Goal: Task Accomplishment & Management: Complete application form

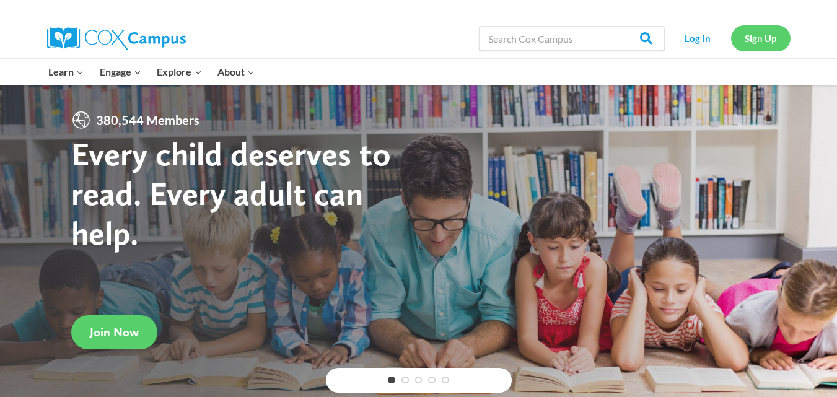
click at [773, 38] on link "Sign Up" at bounding box center [760, 37] width 59 height 25
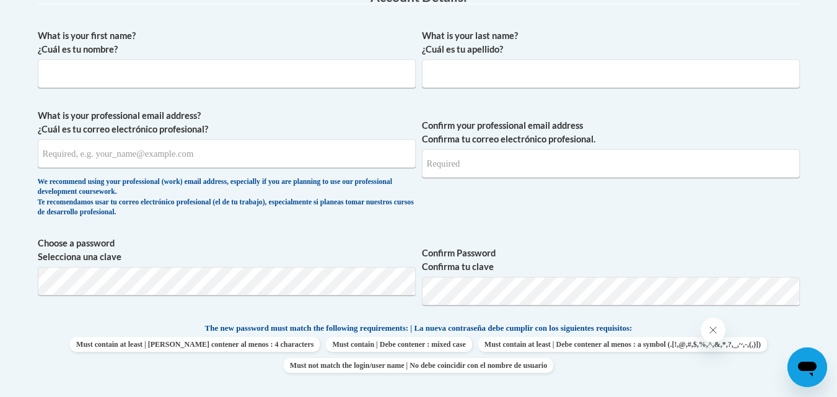
scroll to position [259, 0]
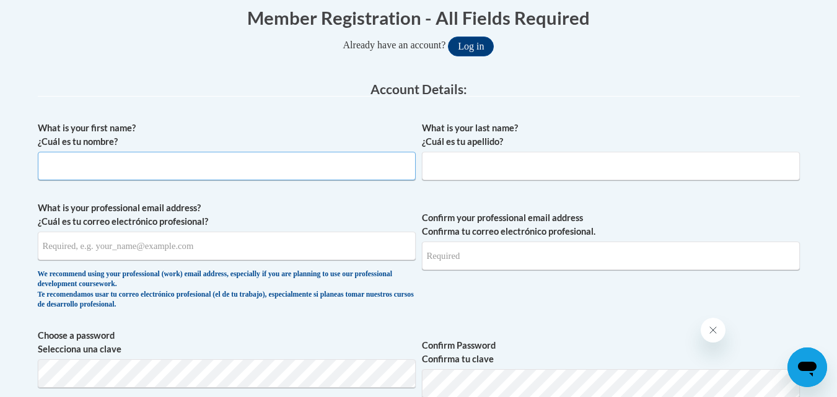
click at [315, 166] on input "What is your first name? ¿Cuál es tu nombre?" at bounding box center [227, 166] width 378 height 28
type input "[PERSON_NAME]"
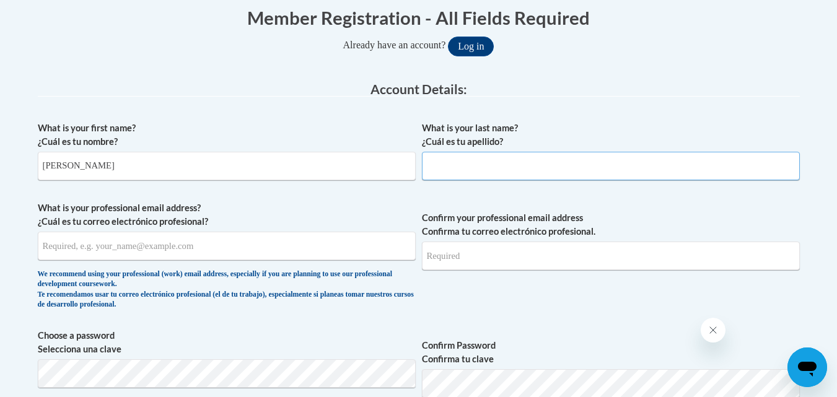
click at [452, 163] on input "What is your last name? ¿Cuál es tu apellido?" at bounding box center [611, 166] width 378 height 28
type input "[PERSON_NAME]"
click at [264, 242] on input "What is your professional email address? ¿Cuál es tu correo electrónico profesi…" at bounding box center [227, 246] width 378 height 28
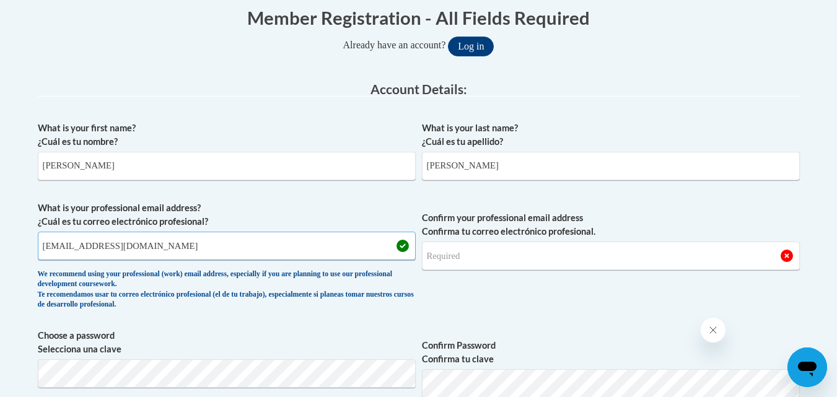
type input "[EMAIL_ADDRESS][DOMAIN_NAME]"
click at [490, 251] on input "Confirm your professional email address Confirma tu correo electrónico profesio…" at bounding box center [611, 256] width 378 height 28
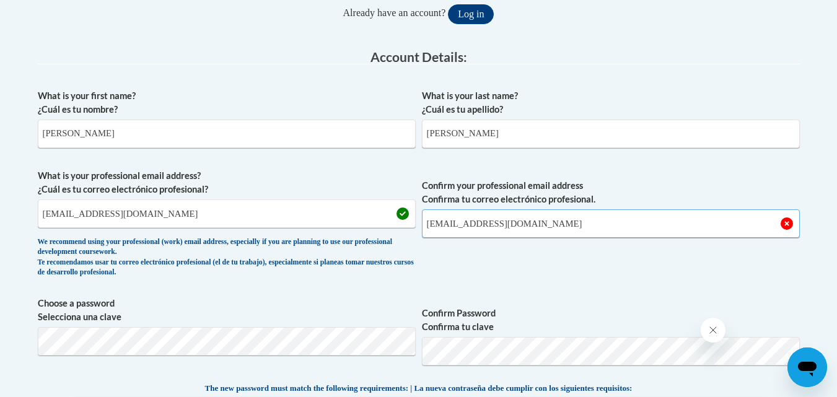
scroll to position [306, 0]
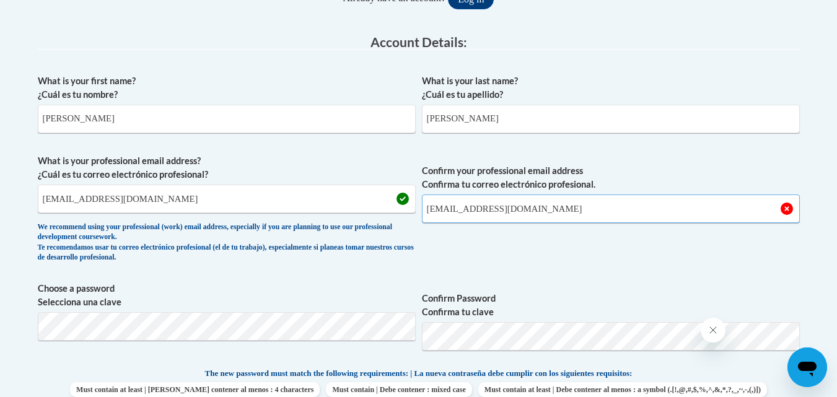
type input "[EMAIL_ADDRESS][DOMAIN_NAME]"
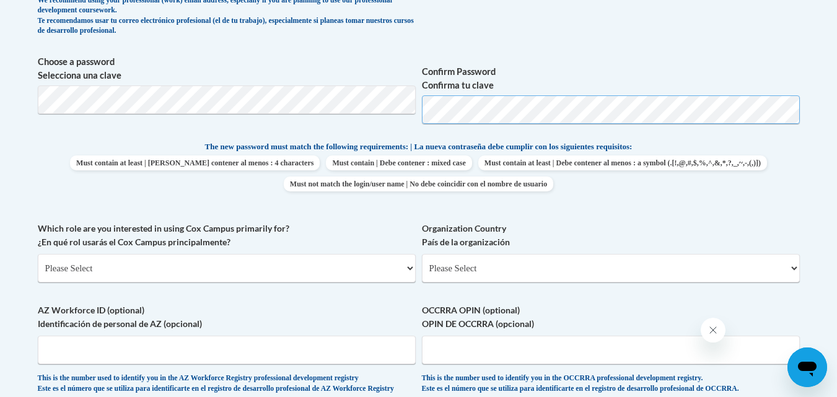
scroll to position [537, 0]
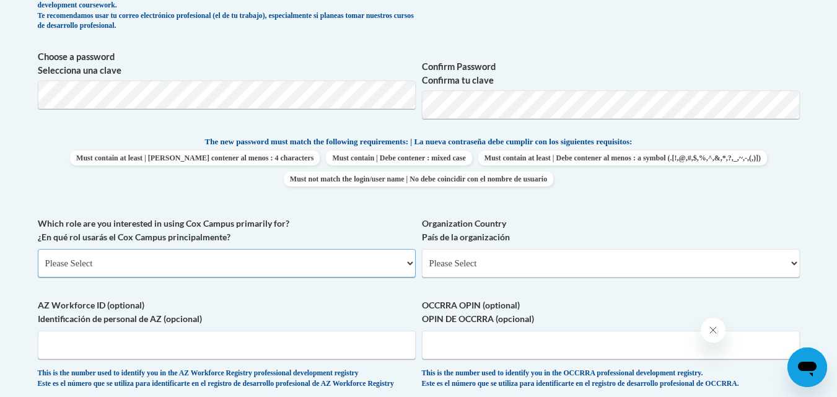
click at [397, 268] on select "Please Select College/University | Colegio/Universidad Community/Nonprofit Part…" at bounding box center [227, 263] width 378 height 28
select select "5a18ea06-2b54-4451-96f2-d152daf9eac5"
click at [38, 249] on select "Please Select College/University | Colegio/Universidad Community/Nonprofit Part…" at bounding box center [227, 263] width 378 height 28
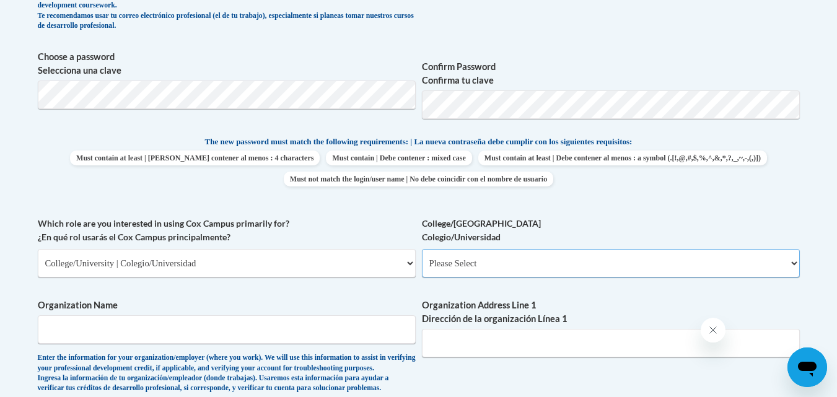
click at [481, 266] on select "Please Select College/University Staff | Empleado universitario College/Univers…" at bounding box center [611, 263] width 378 height 28
select select "99b32b07-cffc-426c-8bf6-0cd77760d84b"
click at [422, 249] on select "Please Select College/University Staff | Empleado universitario College/Univers…" at bounding box center [611, 263] width 378 height 28
click at [394, 328] on input "Organization Name" at bounding box center [227, 329] width 378 height 28
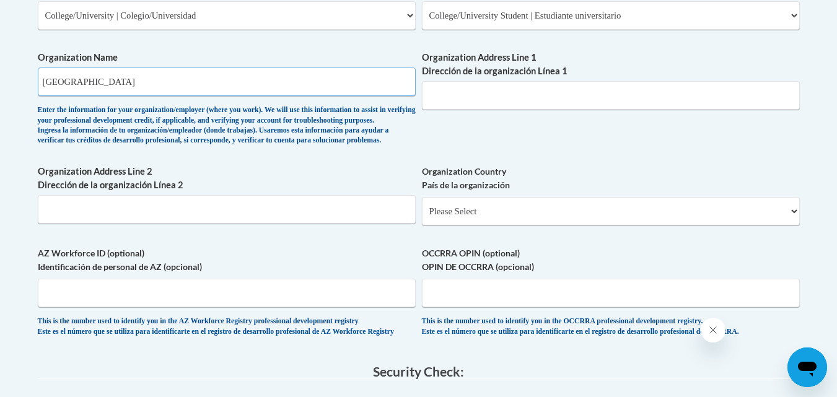
scroll to position [788, 0]
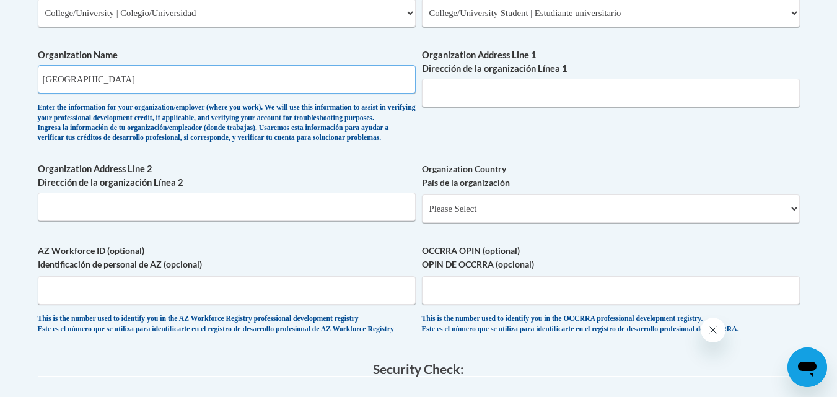
type input "Athens State University"
click at [740, 218] on select "Please Select United States | Estados Unidos Outside of the United States | Fue…" at bounding box center [611, 208] width 378 height 28
select select "ad49bcad-a171-4b2e-b99c-48b446064914"
click at [422, 214] on select "Please Select United States | Estados Unidos Outside of the United States | Fue…" at bounding box center [611, 208] width 378 height 28
select select
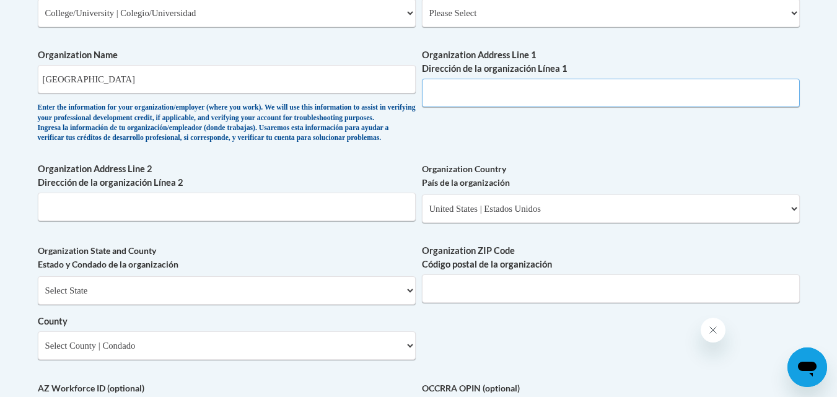
click at [522, 88] on input "Organization Address Line 1 Dirección de la organización Línea 1" at bounding box center [611, 93] width 378 height 28
type input "300 N Beaty St Athens"
click at [506, 303] on input "Organization ZIP Code Código postal de la organización" at bounding box center [611, 288] width 378 height 28
type input "35611"
click at [396, 305] on select "Select State Alabama Alaska Arizona Arkansas California Colorado Connecticut De…" at bounding box center [227, 290] width 378 height 28
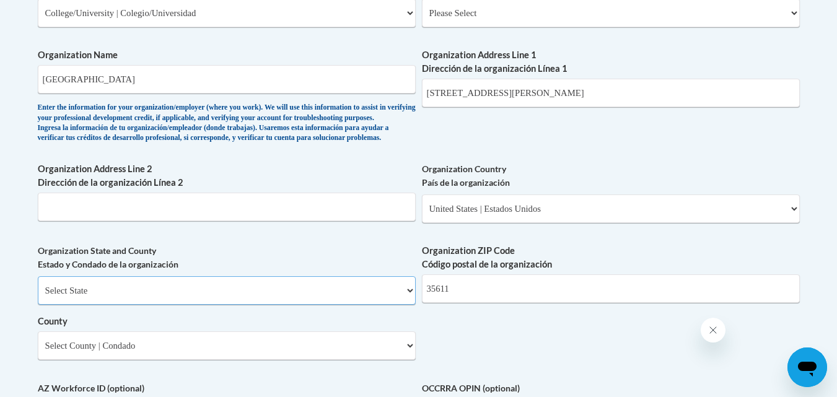
select select "Alabama"
click at [38, 297] on select "Select State Alabama Alaska Arizona Arkansas California Colorado Connecticut De…" at bounding box center [227, 290] width 378 height 28
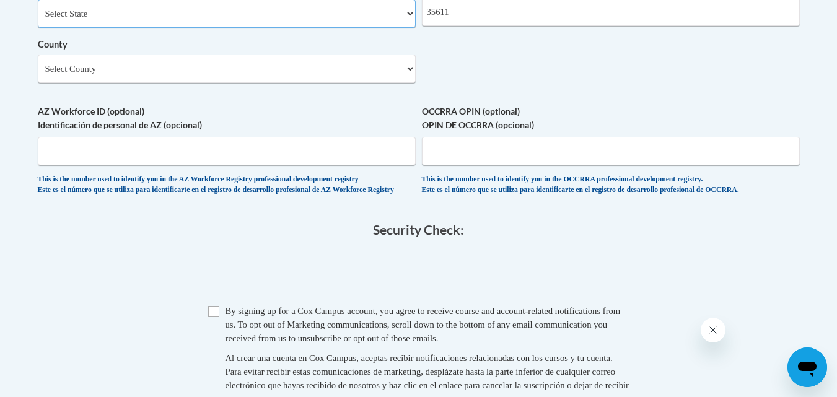
scroll to position [1052, 0]
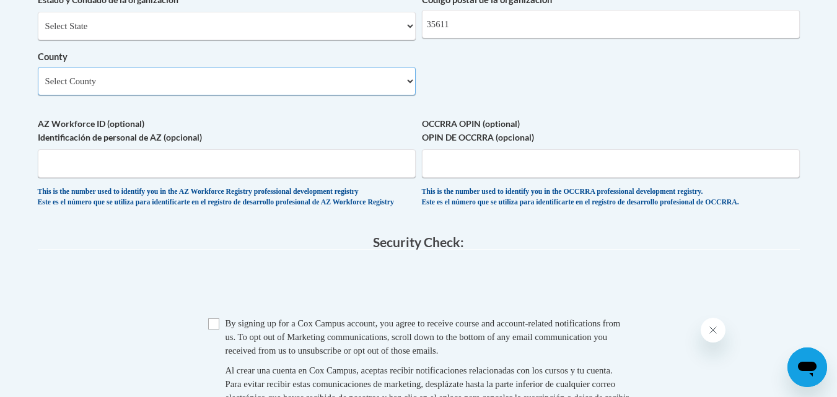
click at [393, 95] on select "Select County Autauga Baldwin Barbour Bibb Blount Bullock Butler Calhoun Chambe…" at bounding box center [227, 81] width 378 height 28
select select "Limestone"
click at [38, 87] on select "Select County Autauga Baldwin Barbour Bibb Blount Bullock Butler Calhoun Chambe…" at bounding box center [227, 81] width 378 height 28
click at [211, 329] on input "Checkbox" at bounding box center [213, 323] width 11 height 11
checkbox input "true"
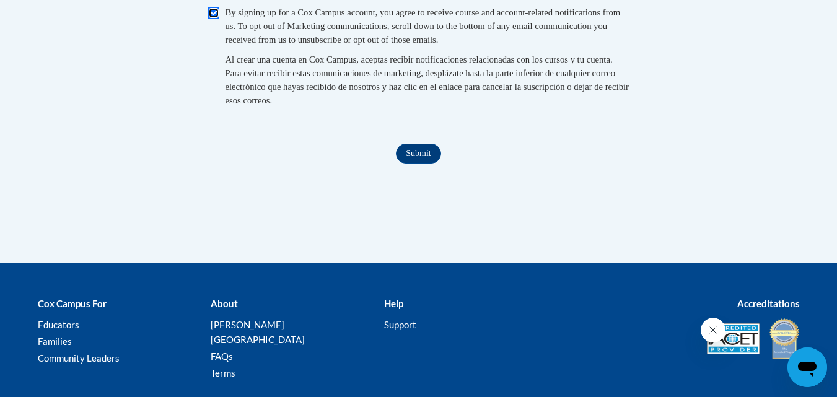
scroll to position [1372, 0]
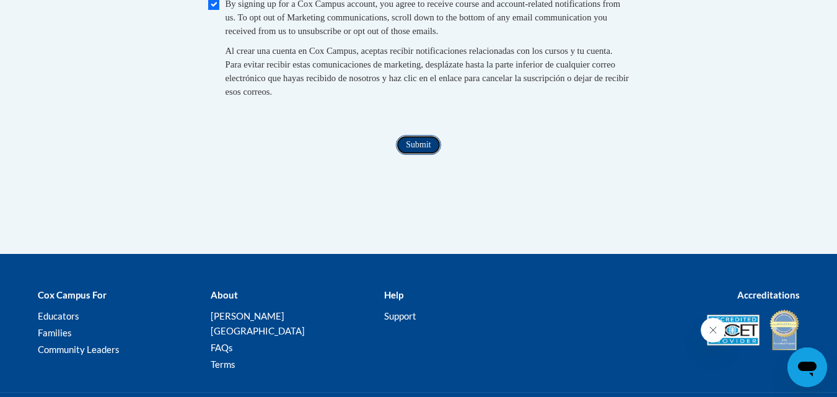
click at [425, 155] on input "Submit" at bounding box center [418, 145] width 45 height 20
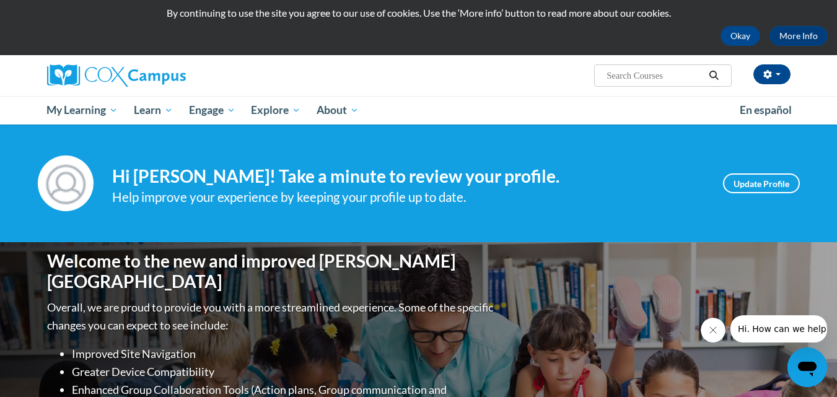
scroll to position [31, 0]
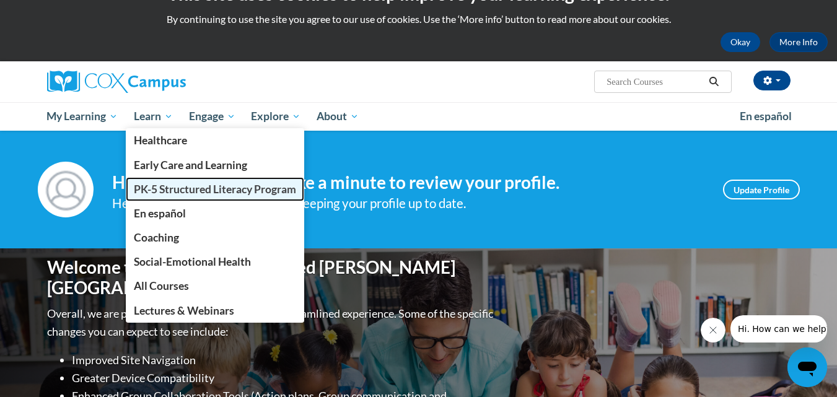
click at [165, 185] on span "PK-5 Structured Literacy Program" at bounding box center [215, 189] width 162 height 13
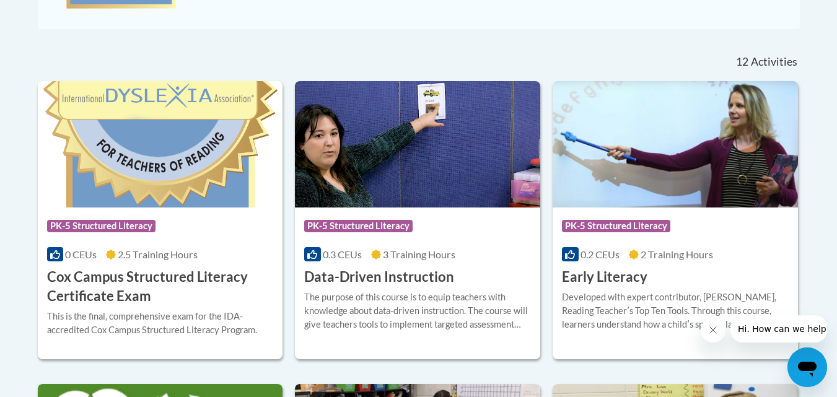
scroll to position [490, 0]
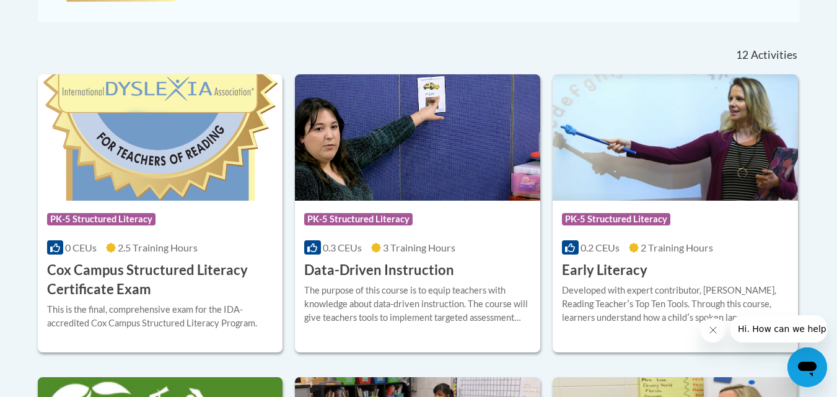
click at [655, 189] on img at bounding box center [674, 137] width 245 height 126
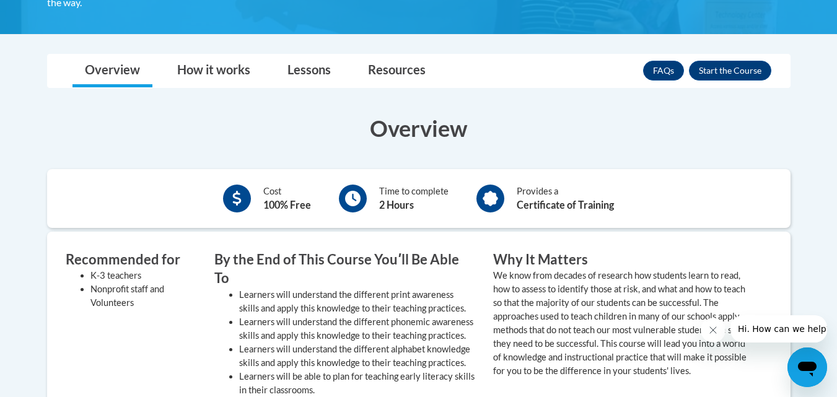
scroll to position [297, 0]
